Goal: Check status: Check status

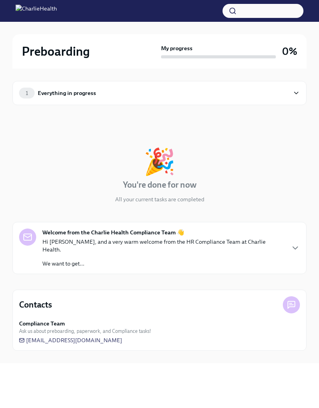
click at [298, 90] on icon at bounding box center [296, 93] width 7 height 8
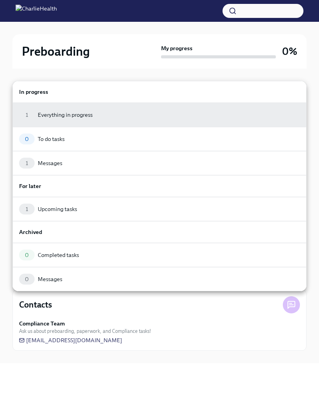
click at [124, 211] on div "1 Upcoming tasks" at bounding box center [159, 209] width 281 height 11
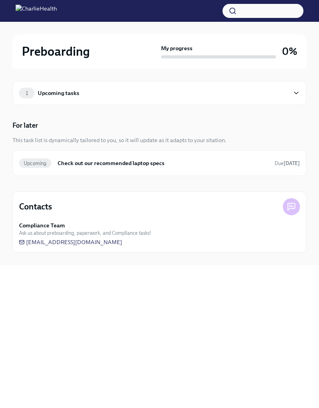
click at [295, 98] on div "1 Upcoming tasks" at bounding box center [159, 93] width 281 height 11
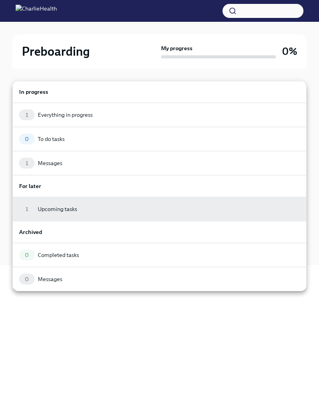
click at [297, 92] on h6 "In progress" at bounding box center [159, 92] width 281 height 9
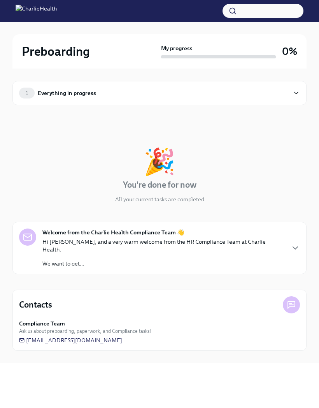
click at [296, 91] on icon at bounding box center [296, 93] width 7 height 8
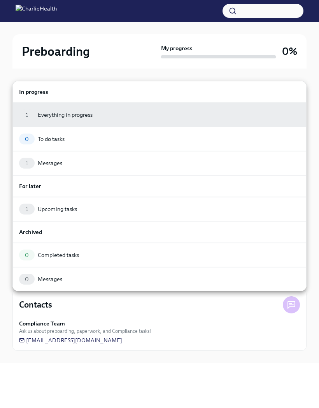
click at [201, 166] on div "1 Messages" at bounding box center [159, 163] width 281 height 11
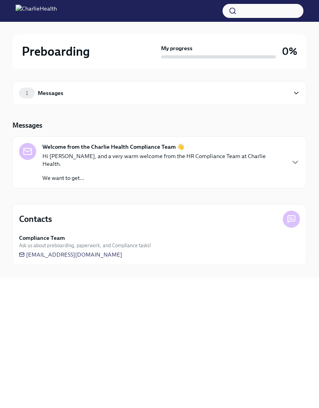
click at [293, 158] on icon "button" at bounding box center [295, 162] width 9 height 9
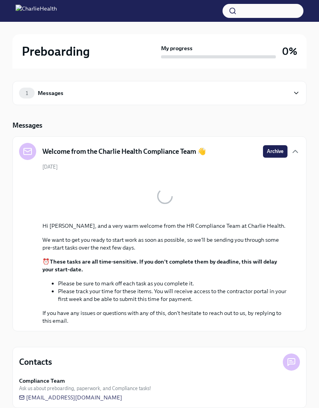
click at [295, 88] on div "1 Messages" at bounding box center [159, 93] width 281 height 11
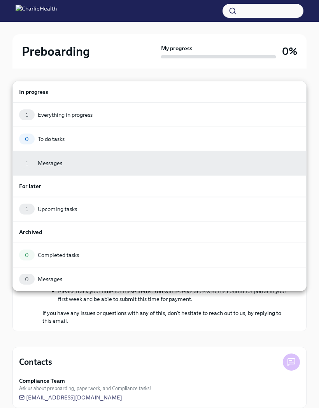
click at [88, 117] on div "Everything in progress" at bounding box center [65, 115] width 55 height 8
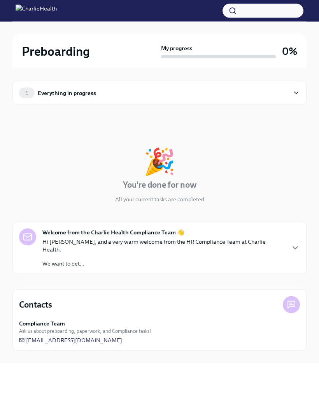
scroll to position [32, 0]
click at [283, 47] on h3 "0%" at bounding box center [289, 51] width 15 height 14
click at [279, 55] on div "My progress 0%" at bounding box center [229, 51] width 136 height 14
click at [81, 45] on h2 "Preboarding" at bounding box center [56, 52] width 68 height 16
click at [293, 158] on div "🎉 You're done for now All your current tasks are completed" at bounding box center [159, 176] width 294 height 54
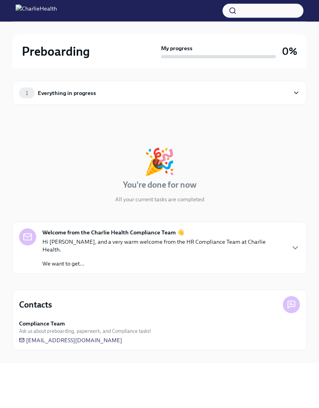
scroll to position [0, 0]
click at [141, 90] on div "1 Everything in progress" at bounding box center [154, 93] width 270 height 11
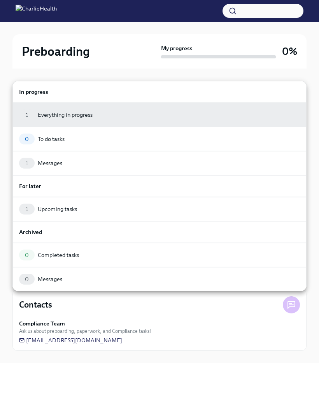
click at [146, 211] on div "1 Upcoming tasks" at bounding box center [159, 209] width 281 height 11
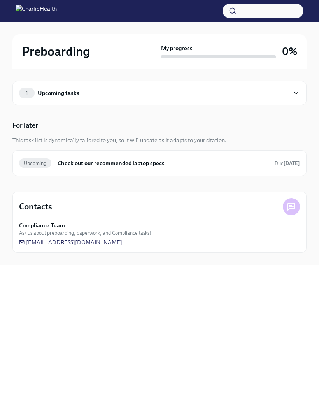
click at [294, 95] on icon at bounding box center [296, 93] width 7 height 8
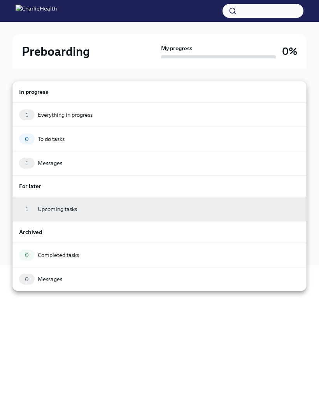
click at [147, 168] on div "1 Messages" at bounding box center [159, 163] width 281 height 11
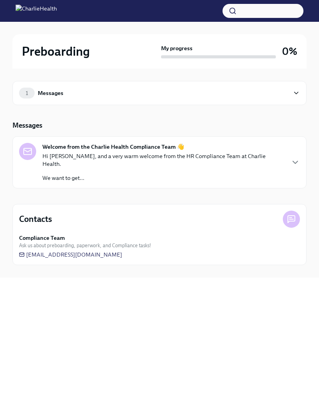
click at [294, 91] on icon at bounding box center [296, 93] width 7 height 8
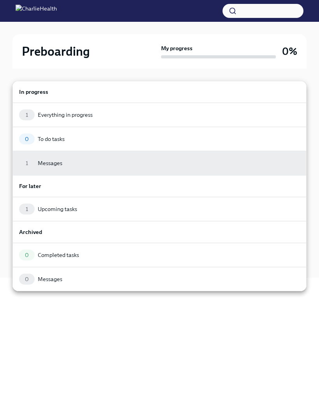
click at [172, 113] on div "1 Everything in progress" at bounding box center [159, 114] width 281 height 11
